Goal: Contribute content: Add original content to the website for others to see

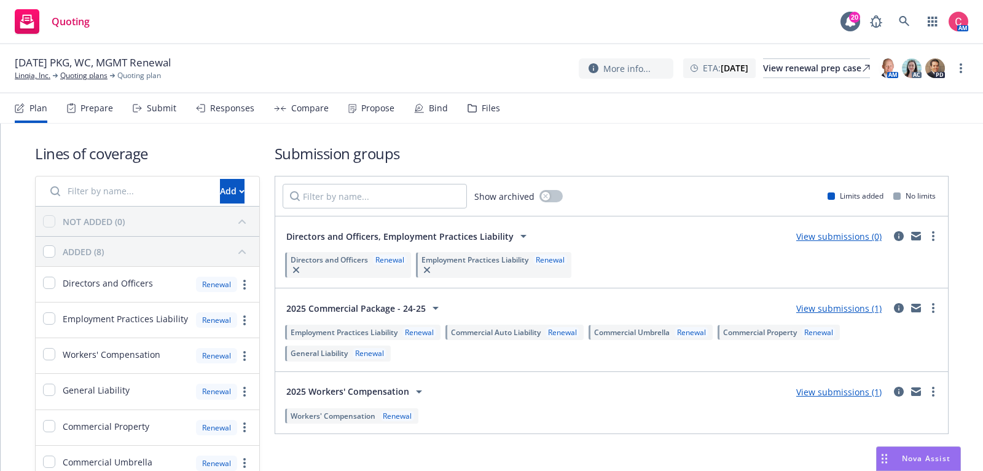
click at [490, 106] on div "Files" at bounding box center [491, 108] width 18 height 10
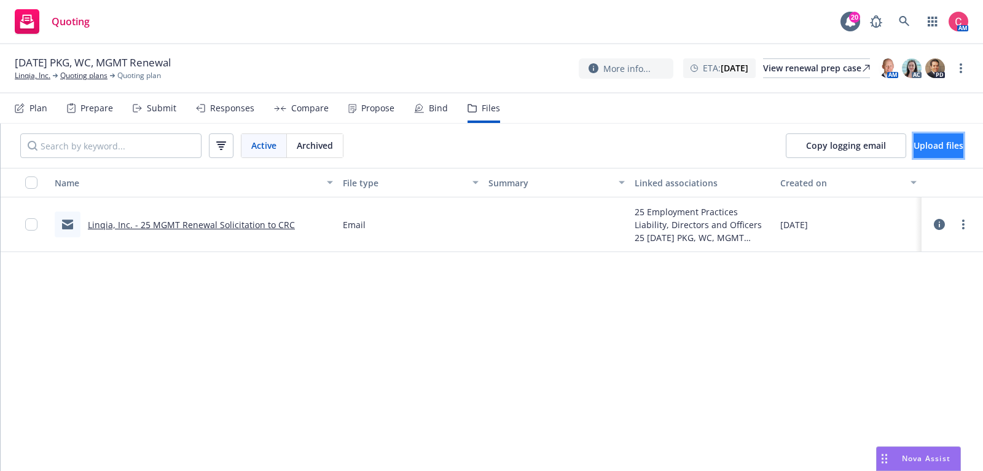
click at [914, 152] on button "Upload files" at bounding box center [939, 145] width 50 height 25
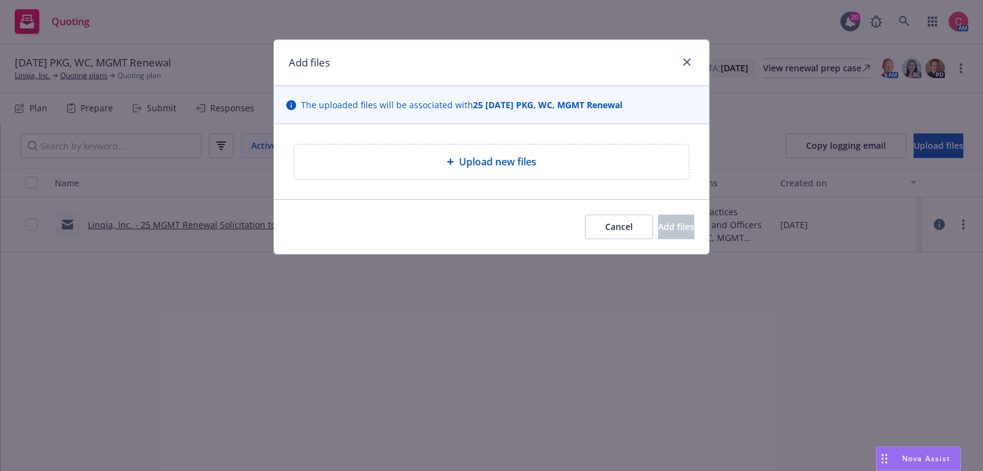
click at [508, 149] on div "Upload new files" at bounding box center [491, 161] width 395 height 34
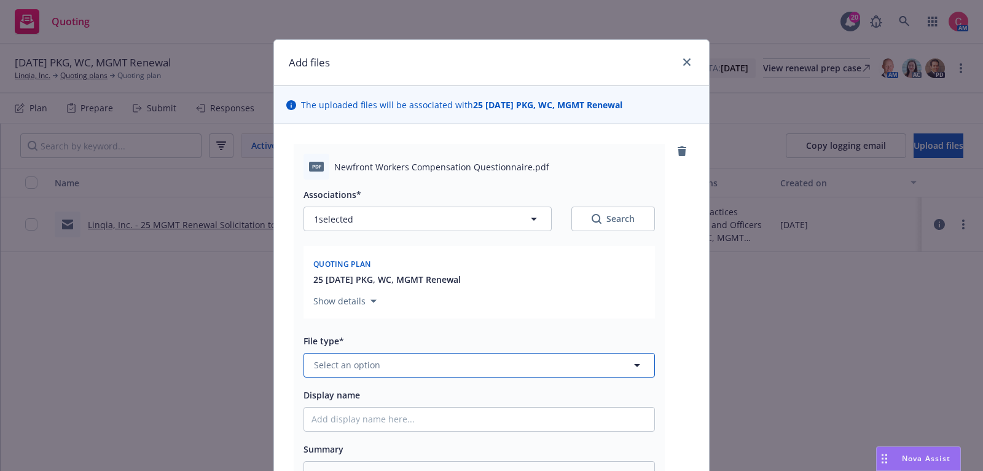
click at [338, 359] on span "Select an option" at bounding box center [347, 364] width 66 height 13
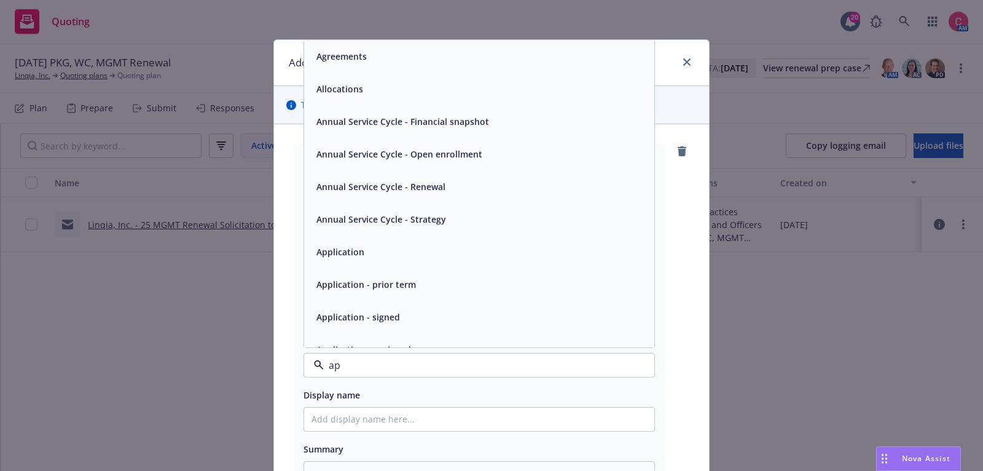
type input "app"
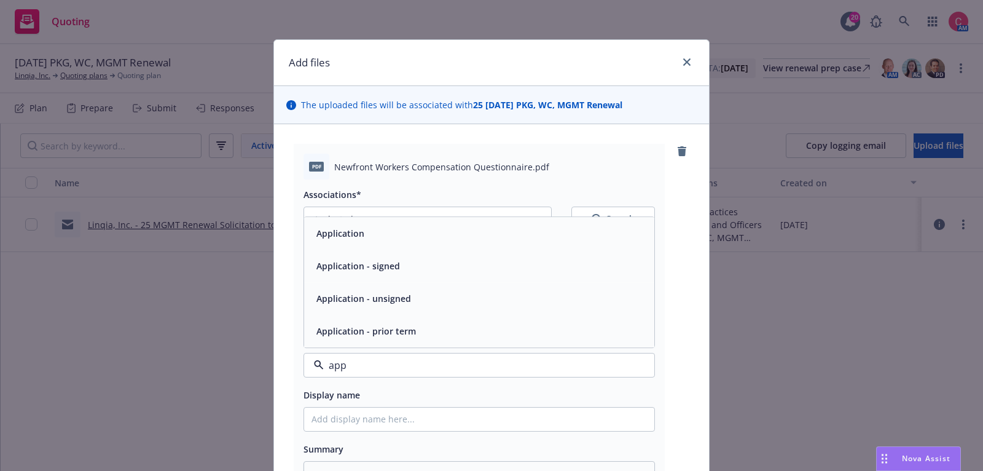
click at [353, 270] on span "Application - signed" at bounding box center [359, 265] width 84 height 13
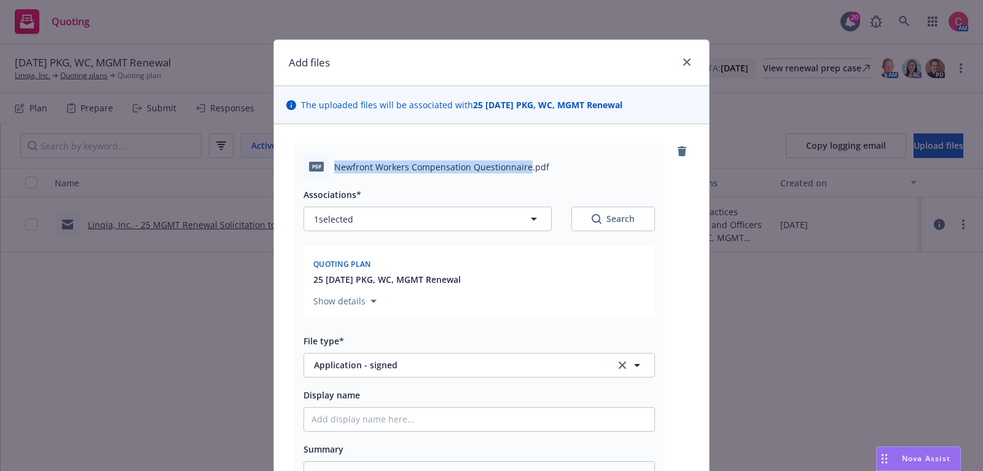
drag, startPoint x: 334, startPoint y: 164, endPoint x: 527, endPoint y: 171, distance: 193.1
click at [527, 171] on span "Newfront Workers Compensation Questionnaire.pdf" at bounding box center [441, 166] width 215 height 13
copy span "Newfront Workers Compensation Questionnaire"
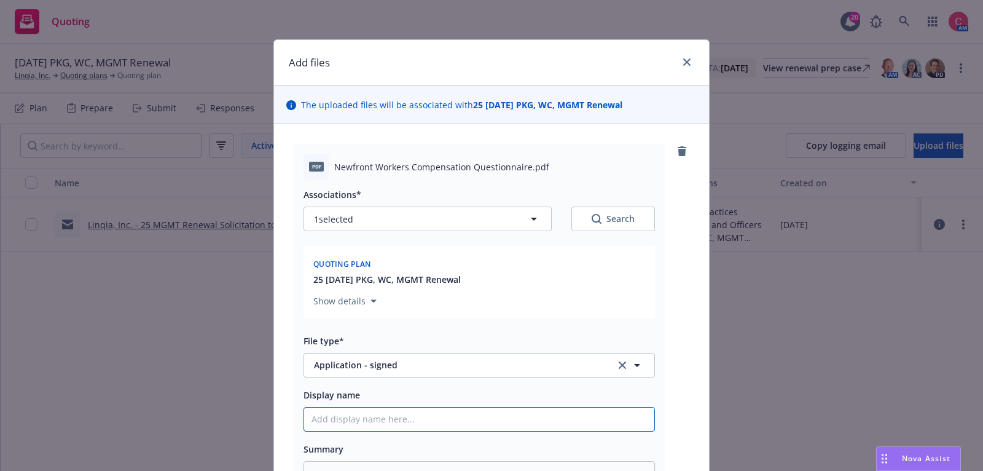
click at [440, 425] on input "Display name" at bounding box center [479, 418] width 350 height 23
type textarea "x"
type input "["
type textarea "x"
type input "[CO"
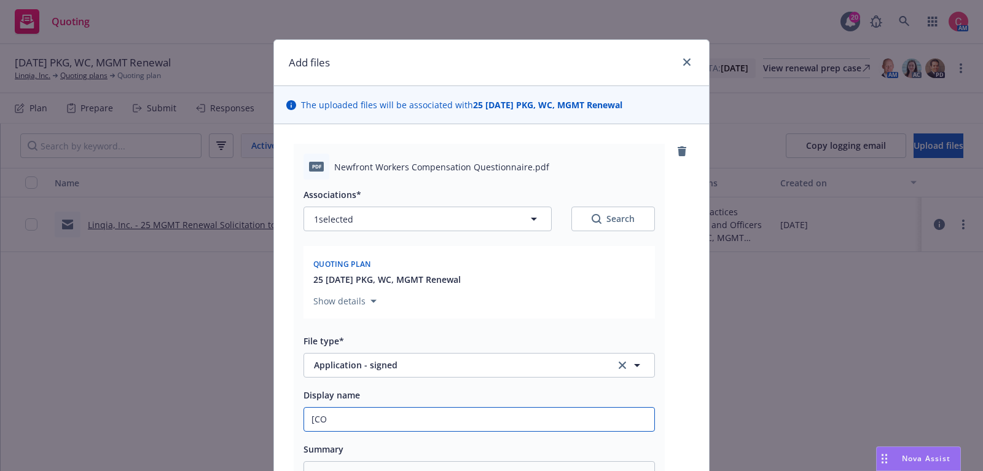
type textarea "x"
type input "[COM"
type textarea "x"
type input "[COMP"
type textarea "x"
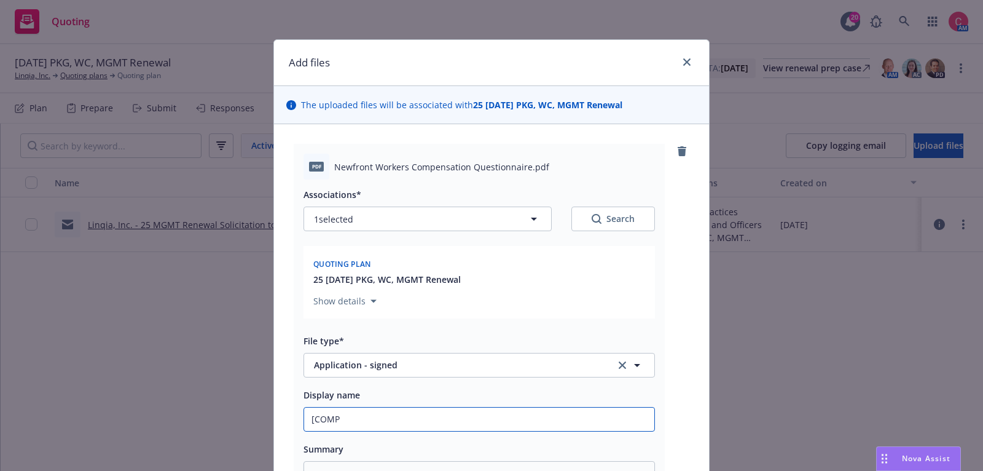
type input "[COMPL"
type textarea "x"
type input "[COMPLE"
type textarea "x"
type input "[COMPLETE"
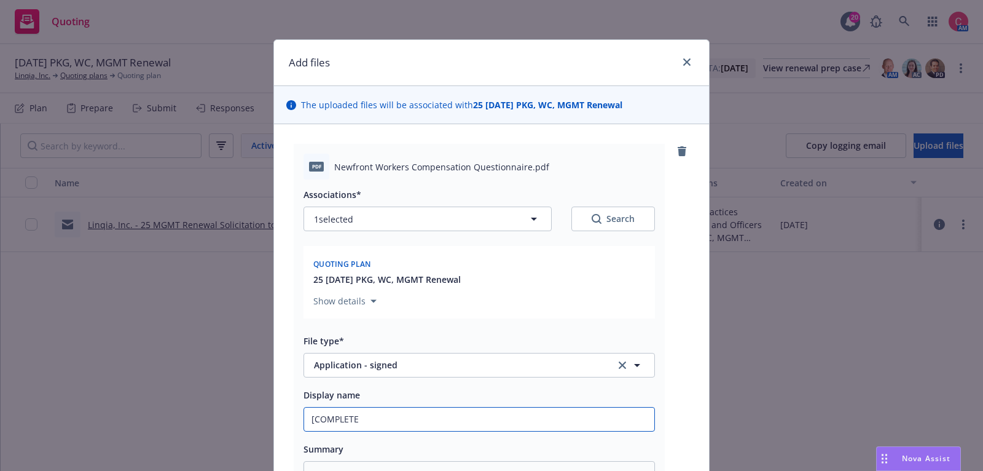
type textarea "x"
type input "[COMPLETED"
type textarea "x"
type input "[COMPLETED]"
type textarea "x"
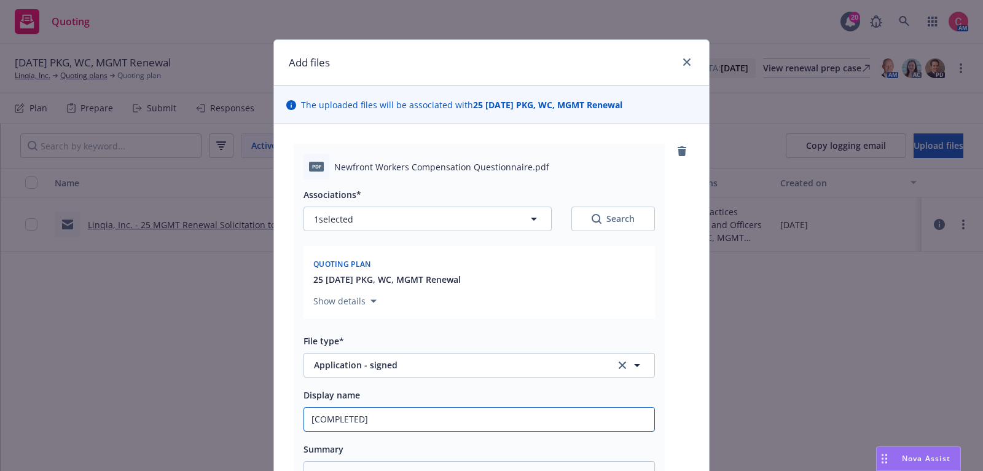
type input "[COMPLETED] 2"
type textarea "x"
type input "[COMPLETED] 25"
type textarea "x"
type input "[COMPLETED] 25"
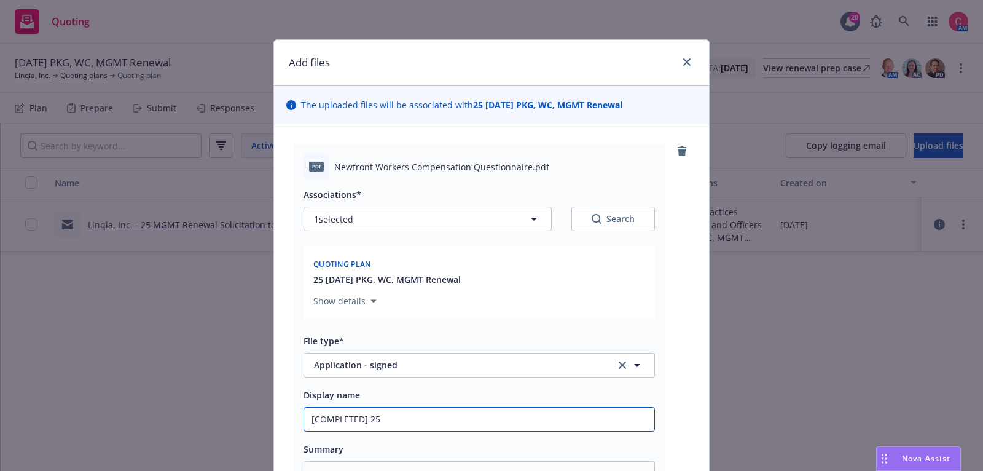
paste input "Newfront Workers Compensation Questionnaire"
type textarea "x"
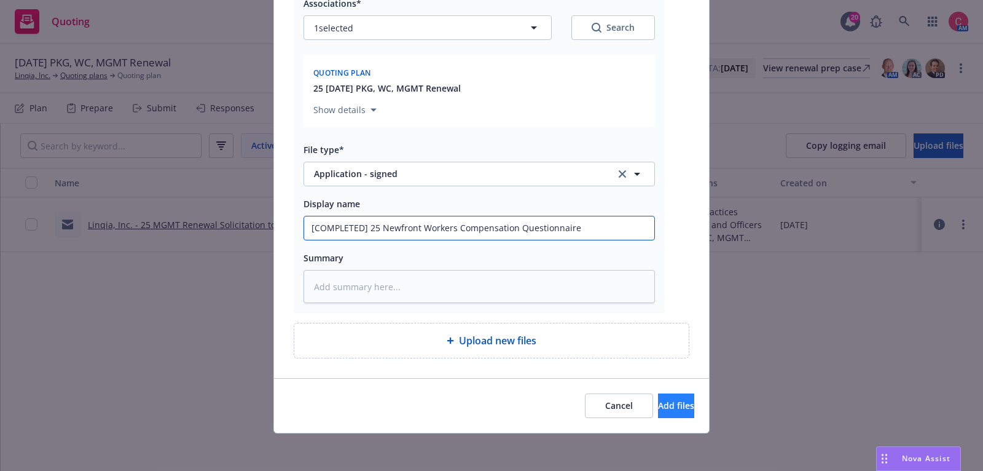
type input "[COMPLETED] 25 Newfront Workers Compensation Questionnaire"
click at [658, 411] on button "Add files" at bounding box center [676, 405] width 36 height 25
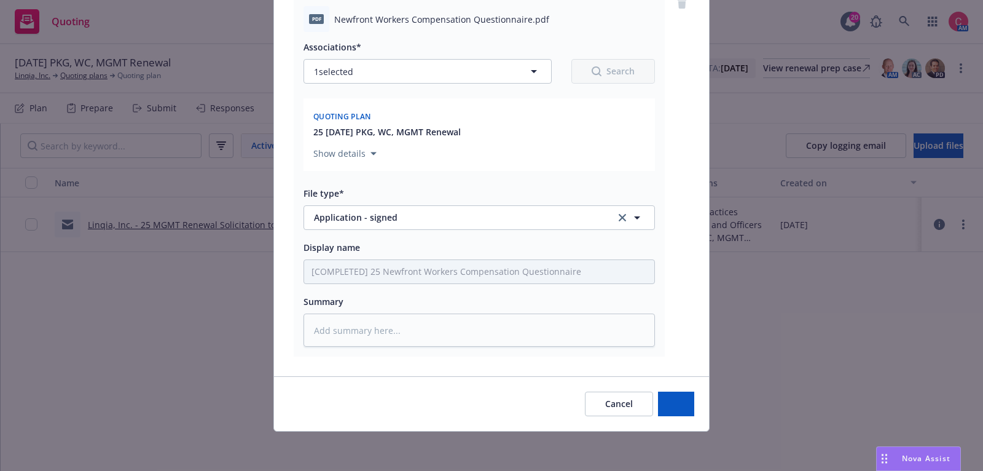
scroll to position [146, 0]
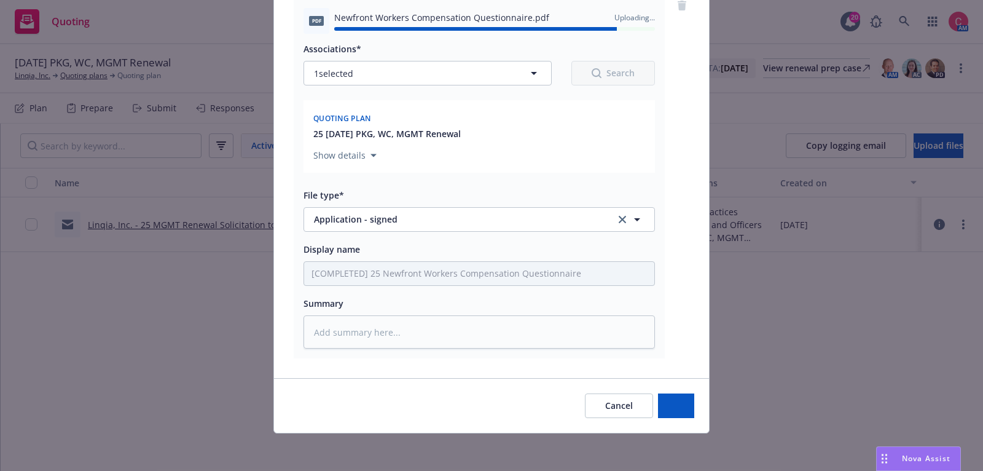
type textarea "x"
